Goal: Find contact information: Find contact information

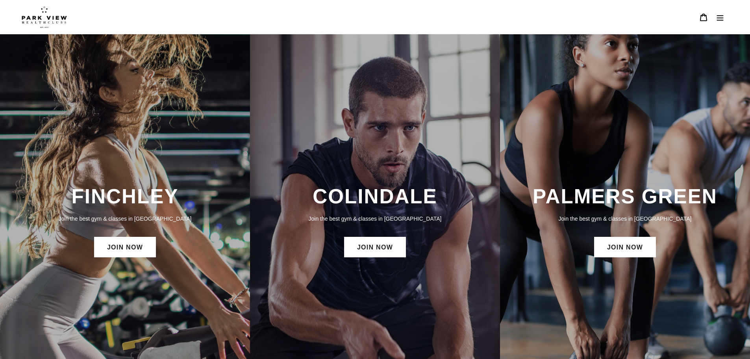
click at [717, 21] on icon "Menu" at bounding box center [720, 17] width 8 height 8
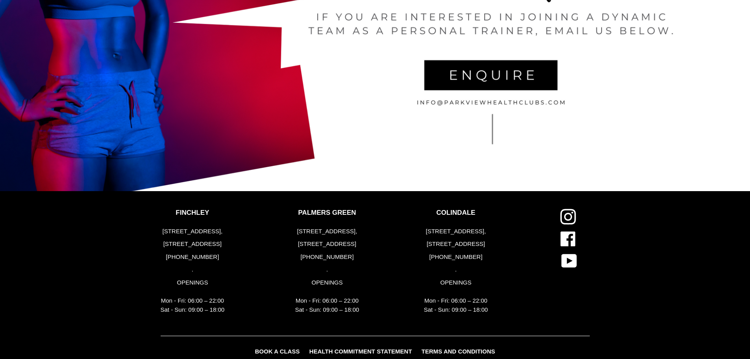
scroll to position [1904, 0]
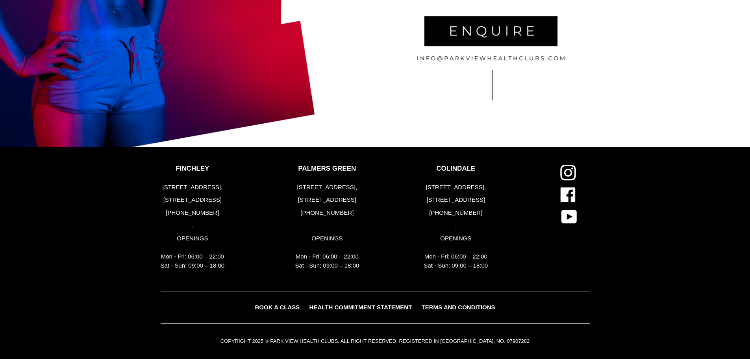
drag, startPoint x: 484, startPoint y: 214, endPoint x: 451, endPoint y: 213, distance: 33.1
click at [451, 213] on p "[PHONE_NUMBER]" at bounding box center [456, 212] width 64 height 9
copy p "2034418282"
